Goal: Find specific page/section: Find specific page/section

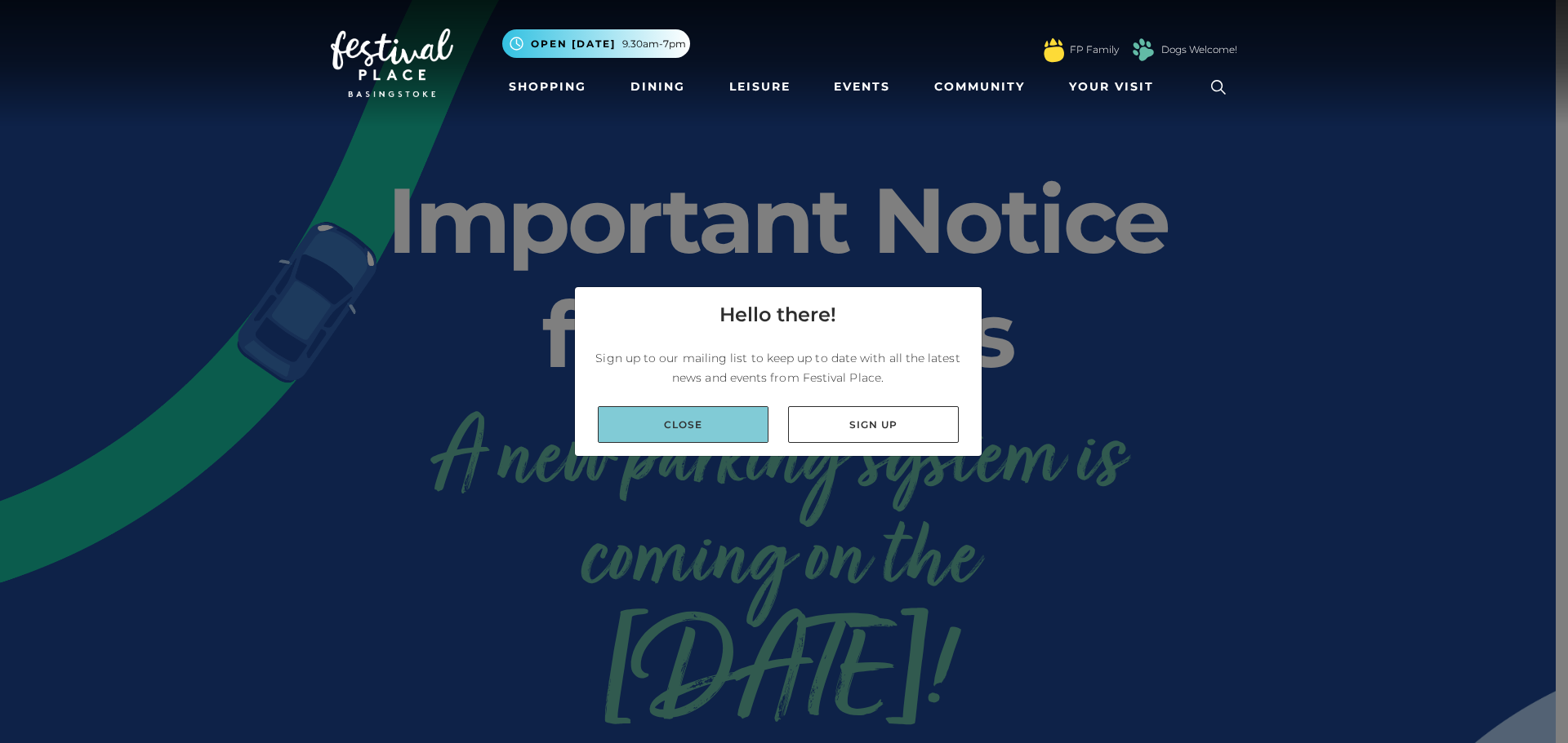
click at [743, 426] on link "Close" at bounding box center [683, 425] width 170 height 37
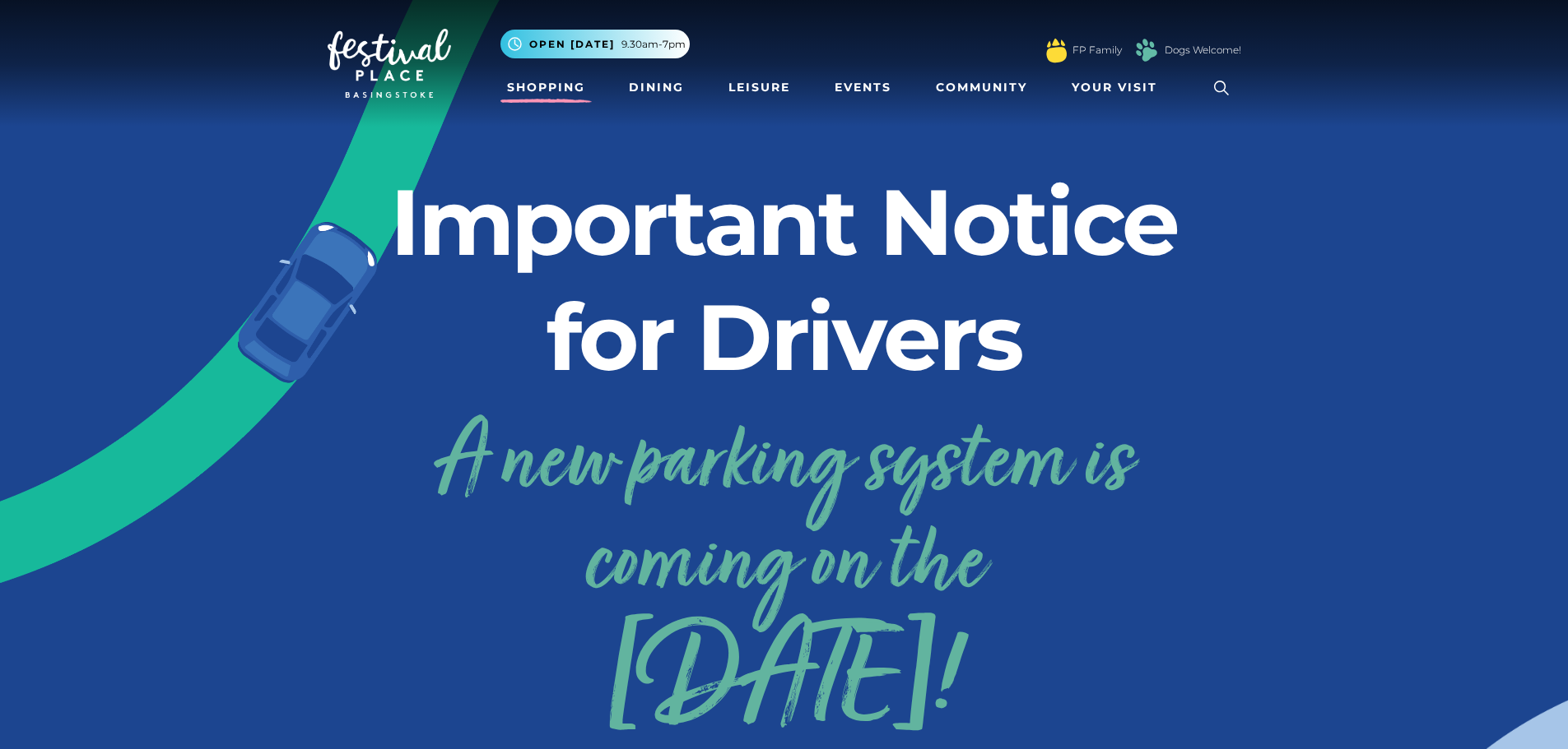
click at [524, 85] on link "Shopping" at bounding box center [546, 87] width 92 height 31
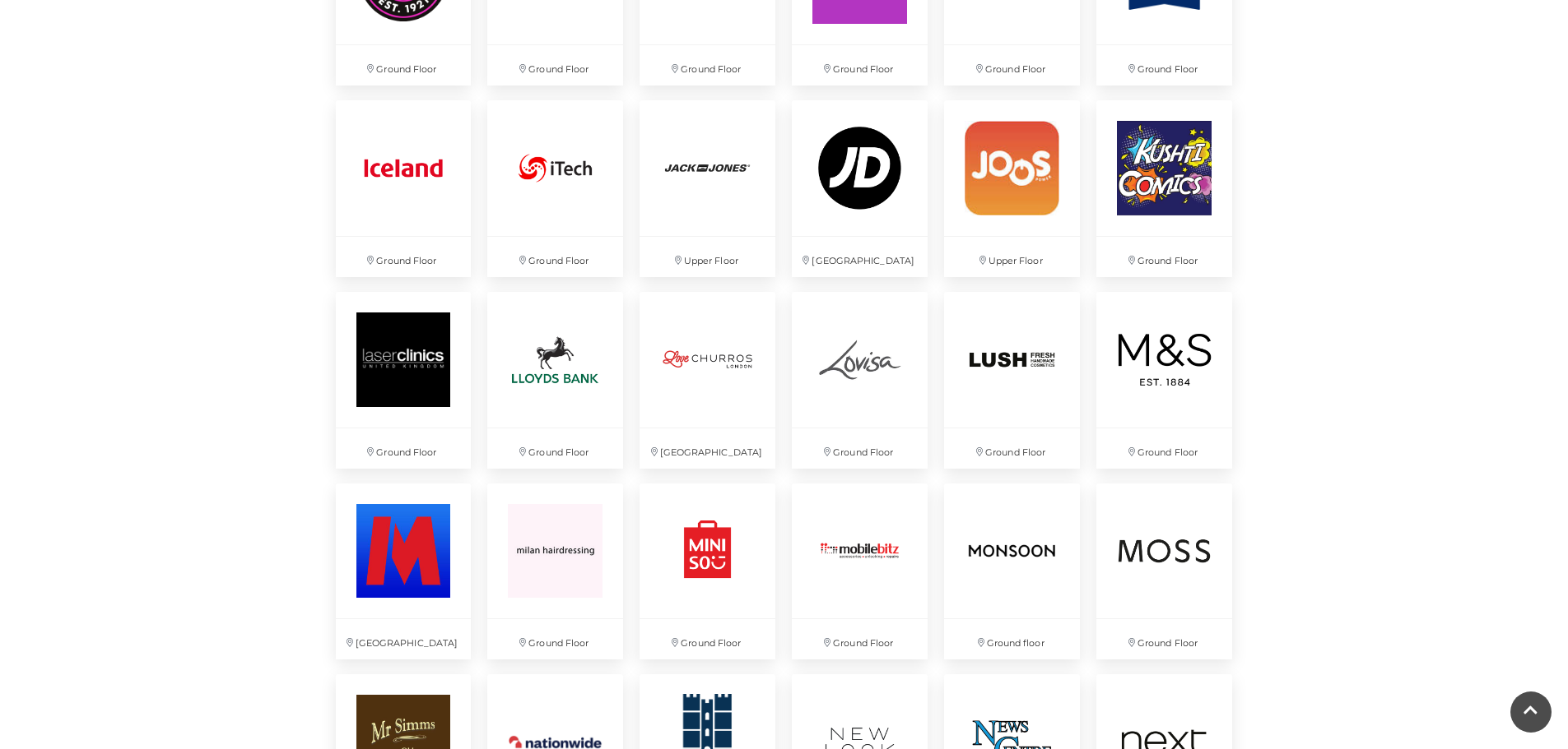
scroll to position [2468, 0]
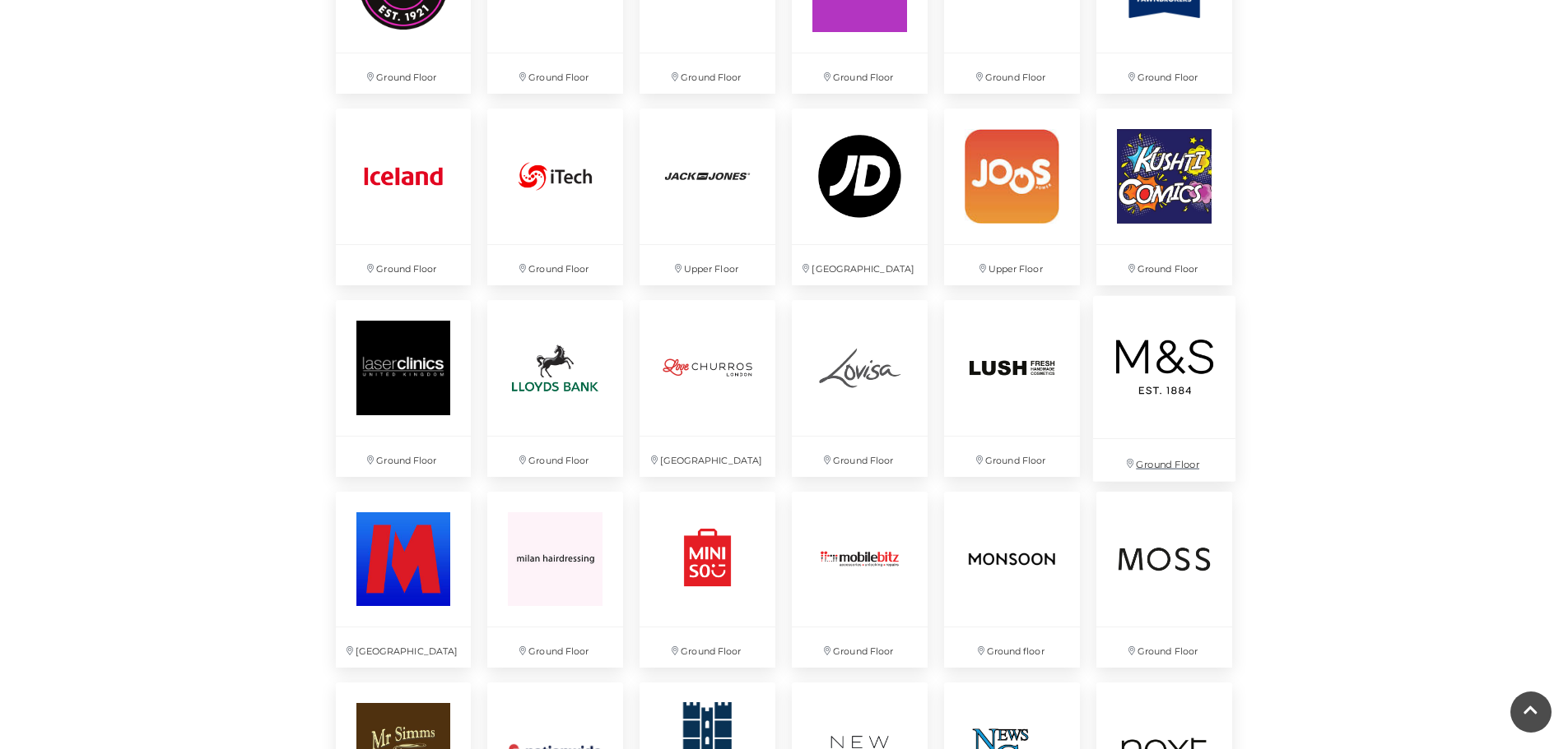
click at [1156, 364] on img at bounding box center [1165, 367] width 142 height 142
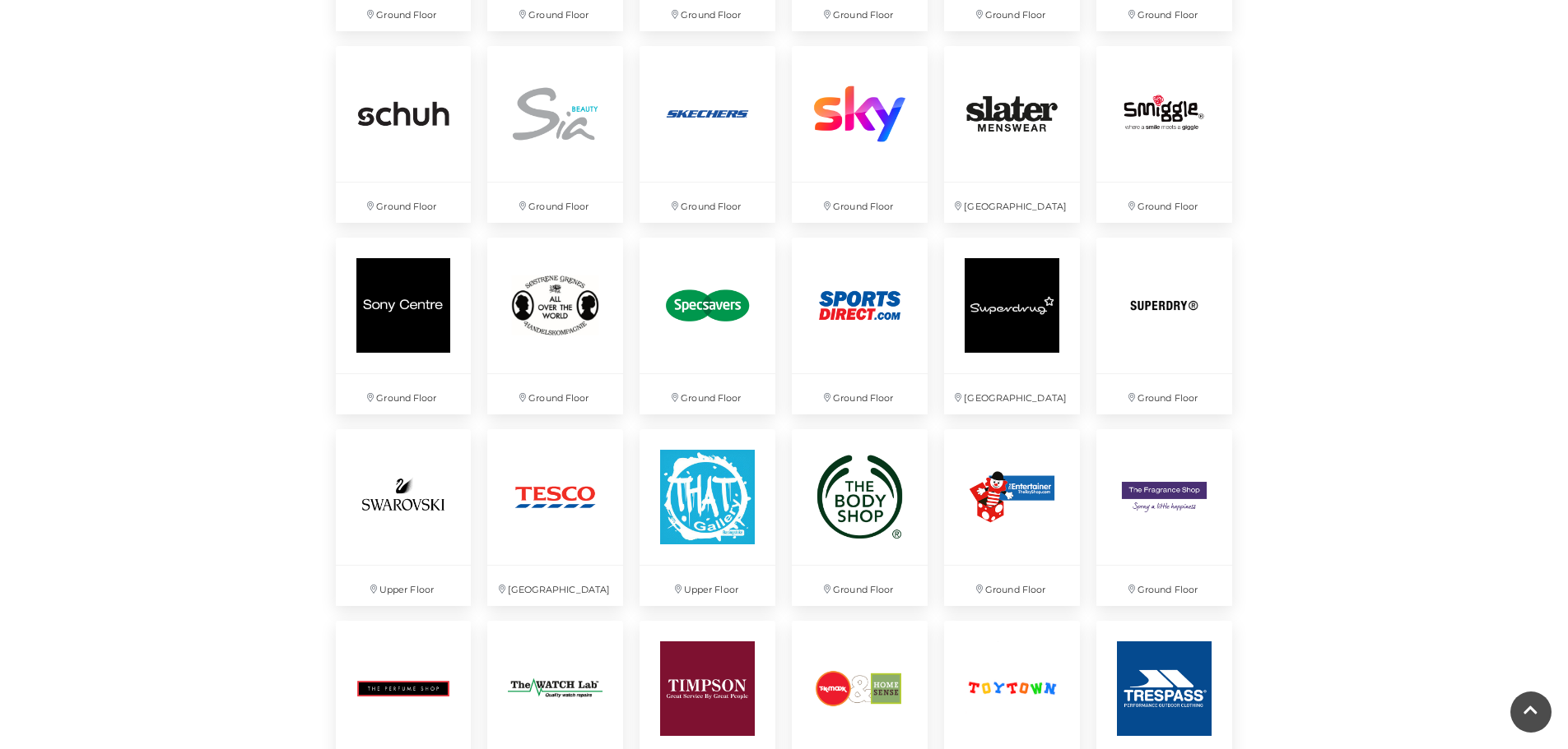
scroll to position [3702, 0]
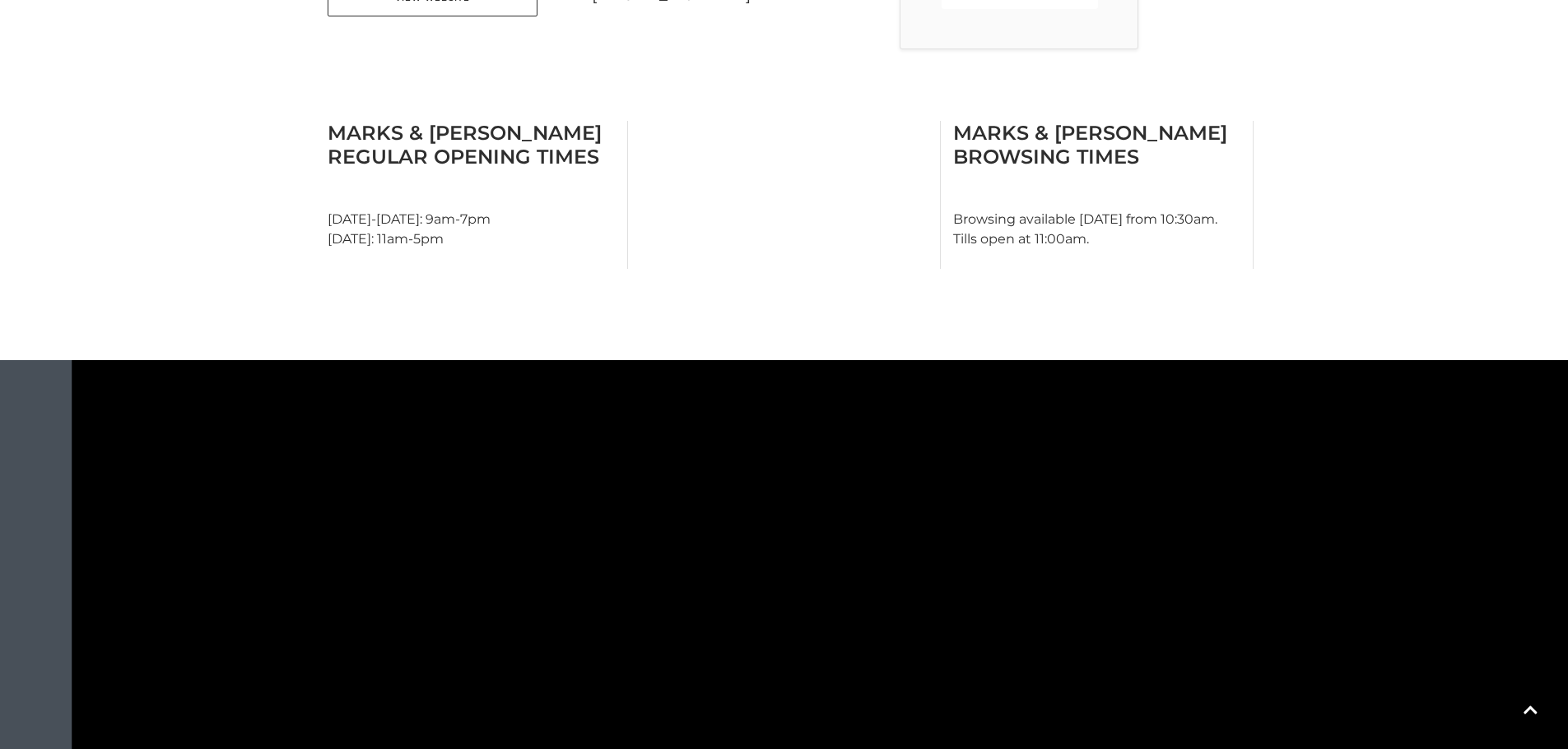
scroll to position [658, 0]
